Goal: Task Accomplishment & Management: Use online tool/utility

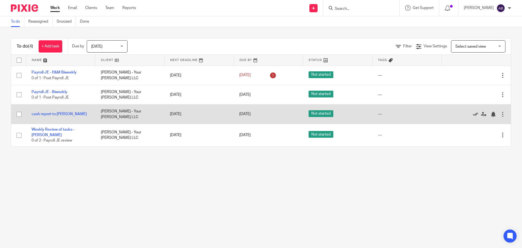
click at [473, 114] on icon at bounding box center [475, 114] width 5 height 5
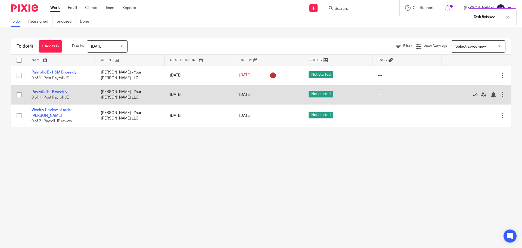
click at [473, 96] on icon at bounding box center [475, 94] width 5 height 5
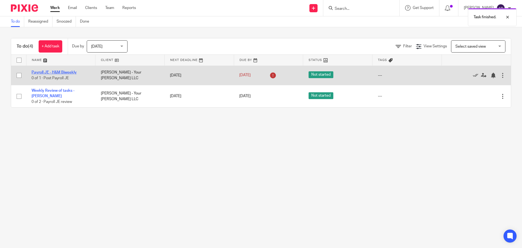
click at [47, 72] on link "Payroll JE - H&M Biweekly" at bounding box center [54, 72] width 45 height 4
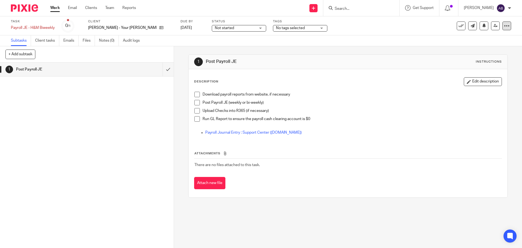
click at [504, 26] on icon at bounding box center [506, 25] width 5 height 5
click at [426, 97] on div "Download payroll reports from website, if necessary" at bounding box center [352, 96] width 299 height 8
click at [22, 29] on div "Payroll JE - H&M Biweekly Save Payroll JE - H&M Biweekly" at bounding box center [33, 27] width 44 height 5
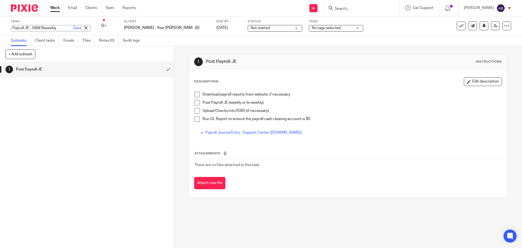
click at [84, 28] on icon at bounding box center [85, 27] width 3 height 3
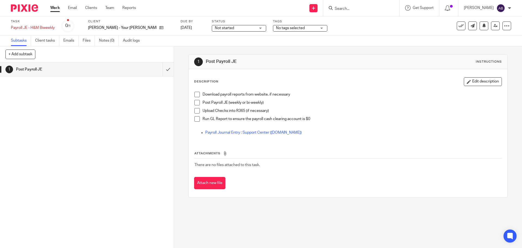
click at [55, 10] on link "Work" at bounding box center [55, 7] width 10 height 5
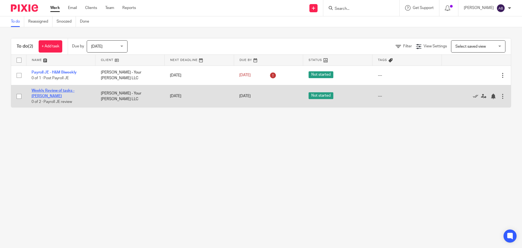
click at [71, 90] on link "Weekly Review of tasks - [PERSON_NAME]" at bounding box center [53, 93] width 43 height 9
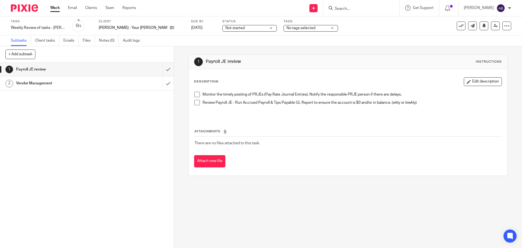
click at [54, 11] on link "Work" at bounding box center [55, 7] width 10 height 5
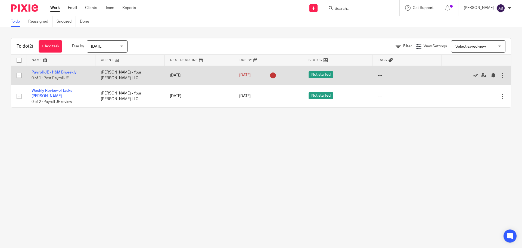
click at [269, 76] on icon at bounding box center [273, 75] width 9 height 9
click at [270, 76] on icon at bounding box center [273, 75] width 9 height 9
